Goal: Task Accomplishment & Management: Manage account settings

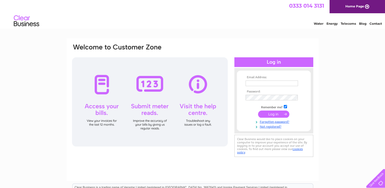
type input "[PERSON_NAME][EMAIL_ADDRESS][PERSON_NAME][DOMAIN_NAME]"
click at [272, 115] on input "submit" at bounding box center [273, 113] width 31 height 7
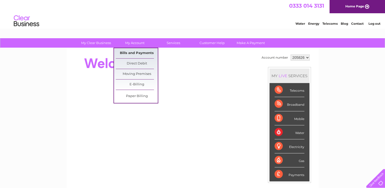
click at [129, 54] on link "Bills and Payments" at bounding box center [137, 53] width 42 height 10
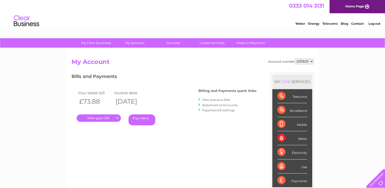
click at [212, 98] on link "View previous bills" at bounding box center [216, 100] width 28 height 4
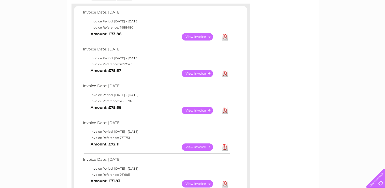
scroll to position [92, 0]
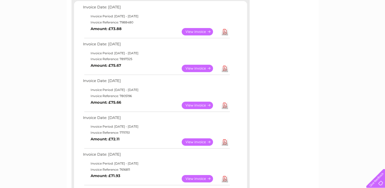
click at [203, 68] on link "View" at bounding box center [200, 68] width 37 height 7
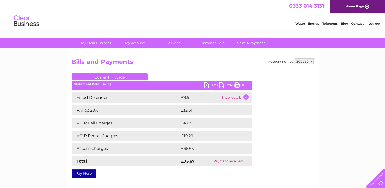
click at [212, 86] on link "PDF" at bounding box center [211, 85] width 15 height 7
